Goal: Find specific page/section

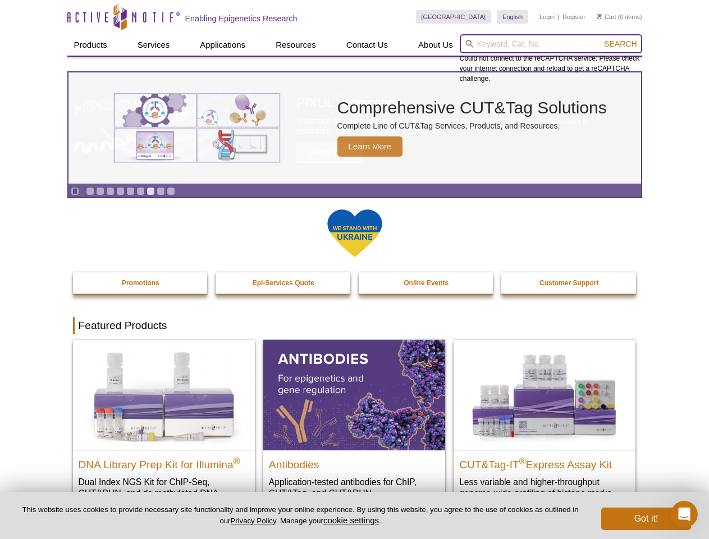
click at [551, 44] on input "search" at bounding box center [551, 43] width 182 height 19
click at [620, 44] on span "Search" at bounding box center [620, 43] width 33 height 9
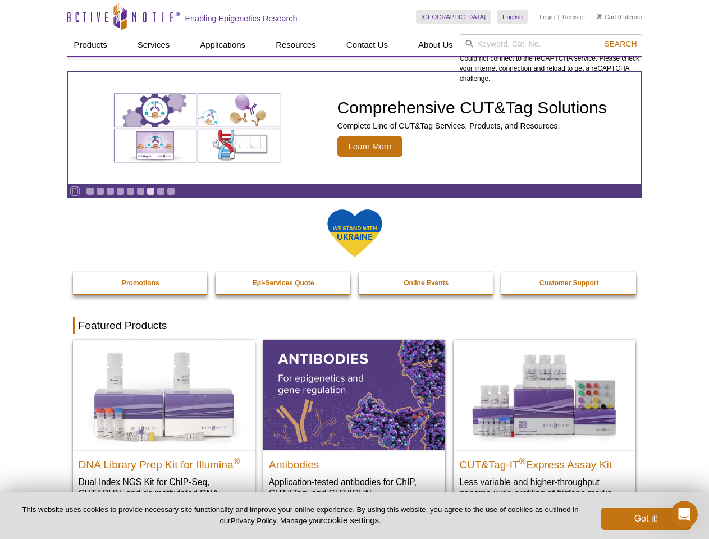
click at [75, 191] on icon "Pause" at bounding box center [74, 190] width 7 height 7
click at [90, 191] on link "Go to slide 1" at bounding box center [90, 191] width 8 height 8
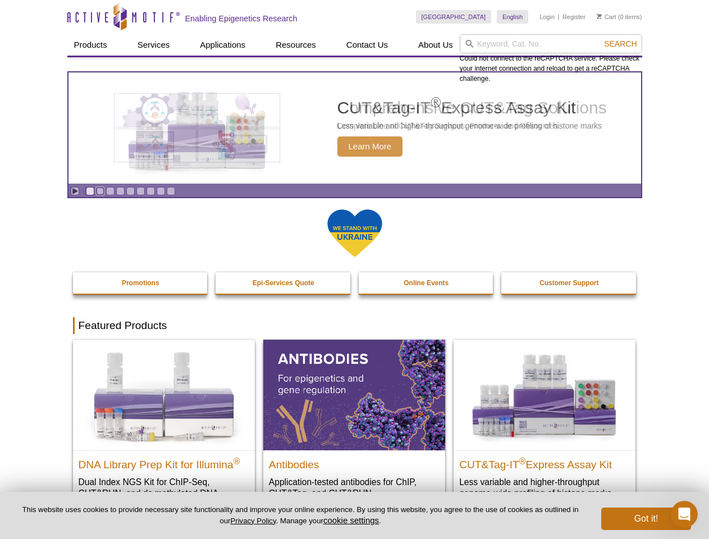
click at [100, 191] on link "Go to slide 2" at bounding box center [100, 191] width 8 height 8
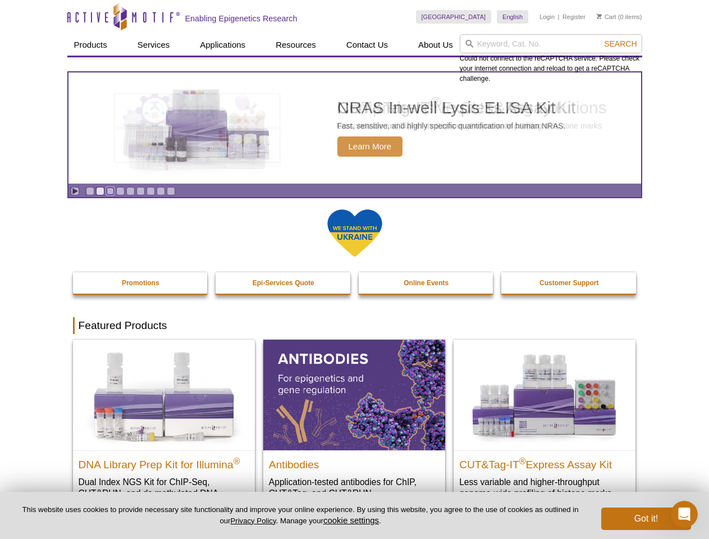
click at [110, 191] on link "Go to slide 3" at bounding box center [110, 191] width 8 height 8
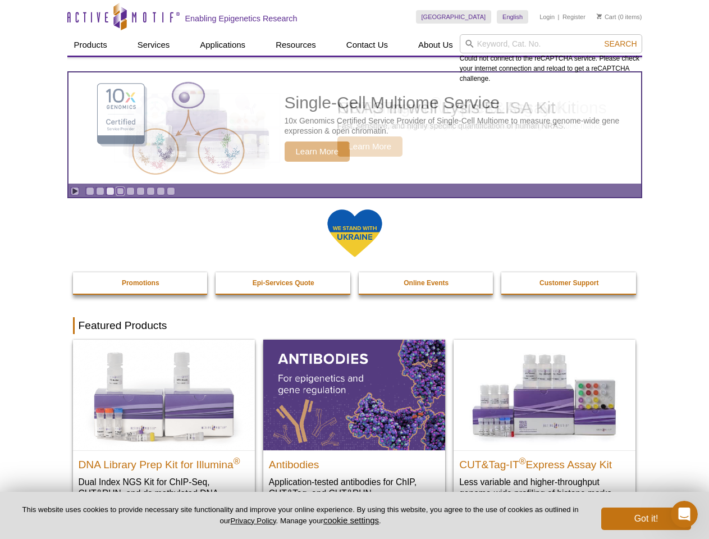
click at [120, 191] on link "Go to slide 4" at bounding box center [120, 191] width 8 height 8
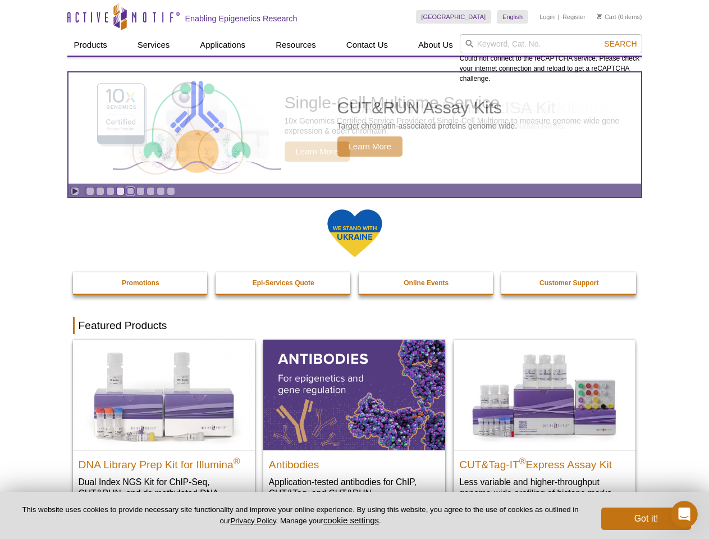
click at [130, 191] on link "Go to slide 5" at bounding box center [130, 191] width 8 height 8
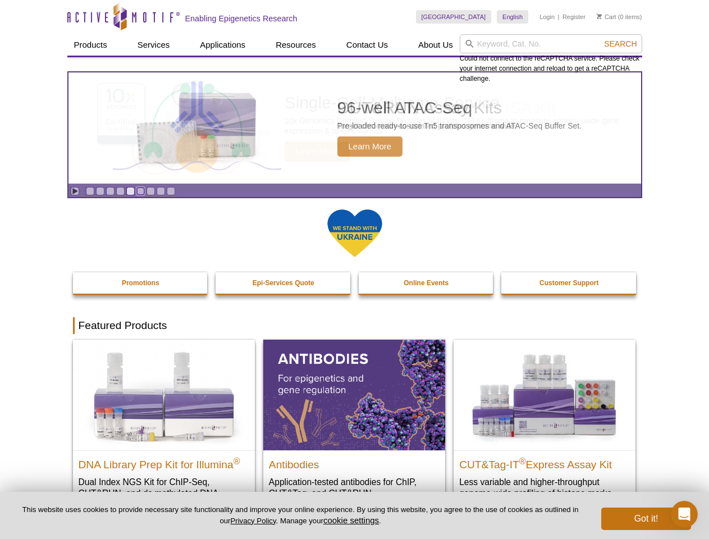
click at [140, 191] on link "Go to slide 6" at bounding box center [140, 191] width 8 height 8
click at [150, 191] on link "Go to slide 7" at bounding box center [150, 191] width 8 height 8
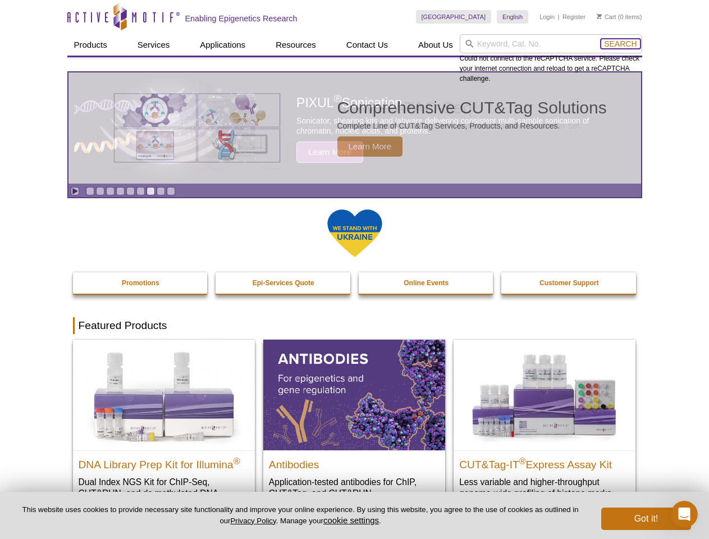
click at [620, 44] on span "Search" at bounding box center [620, 43] width 33 height 9
